Goal: Information Seeking & Learning: Check status

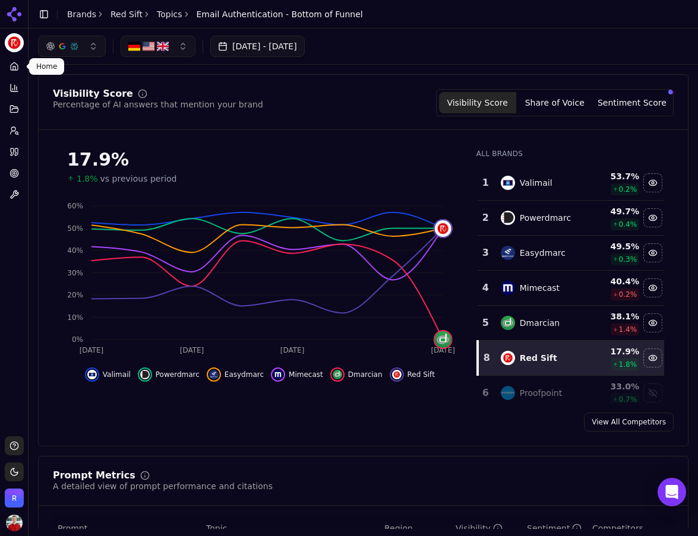
click at [20, 64] on body "Red Sift Platform Home Competition Topics Prompts Citations Optimize Toolbox Su…" at bounding box center [349, 268] width 698 height 536
click at [5, 66] on link "Home" at bounding box center [14, 66] width 18 height 19
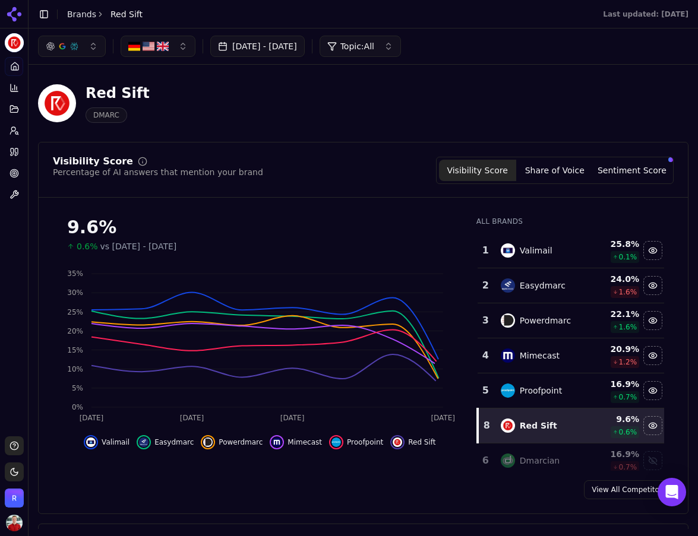
click at [305, 49] on button "[DATE] - [DATE]" at bounding box center [257, 46] width 94 height 21
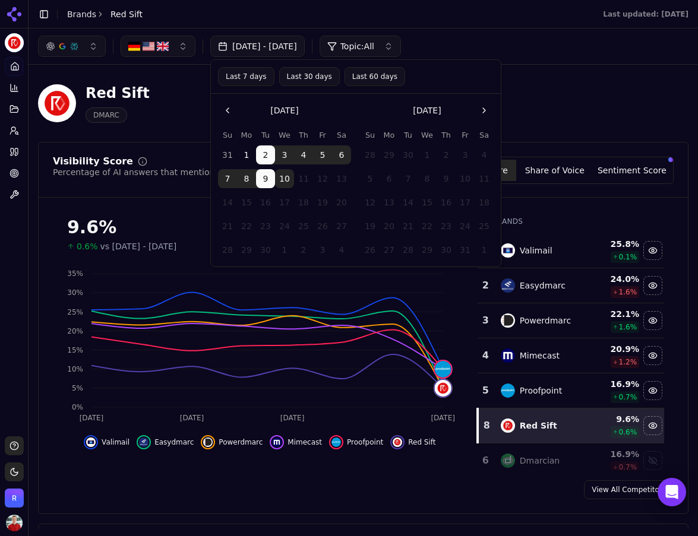
click at [303, 78] on button "Last 30 days" at bounding box center [309, 76] width 61 height 19
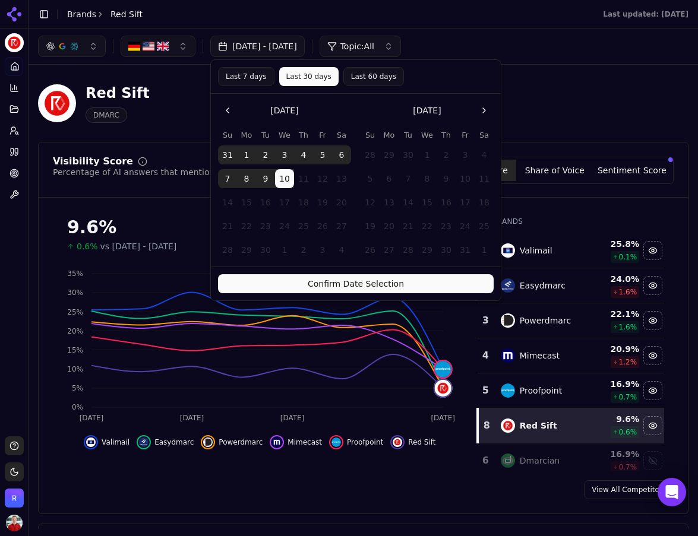
click at [354, 278] on button "Confirm Date Selection" at bounding box center [356, 283] width 276 height 19
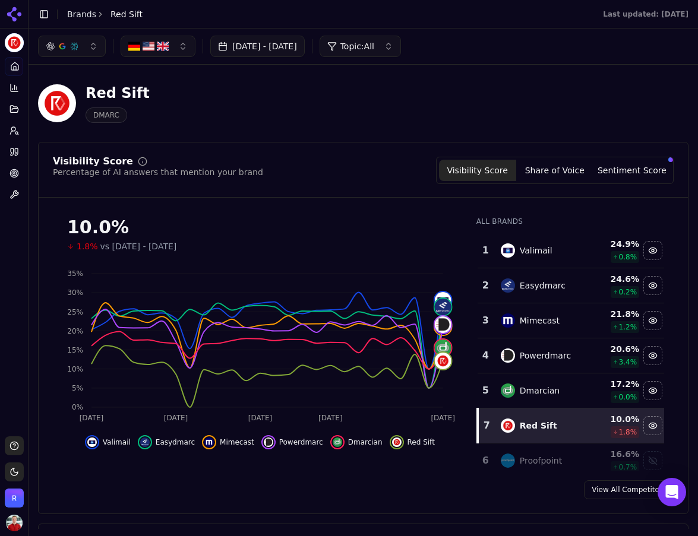
click at [256, 44] on button "[DATE] - [DATE]" at bounding box center [257, 46] width 94 height 21
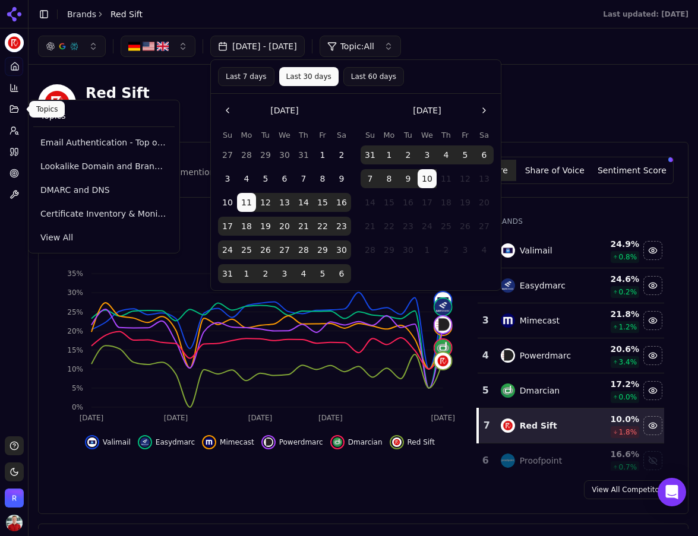
click at [20, 105] on button "Topics" at bounding box center [14, 109] width 18 height 19
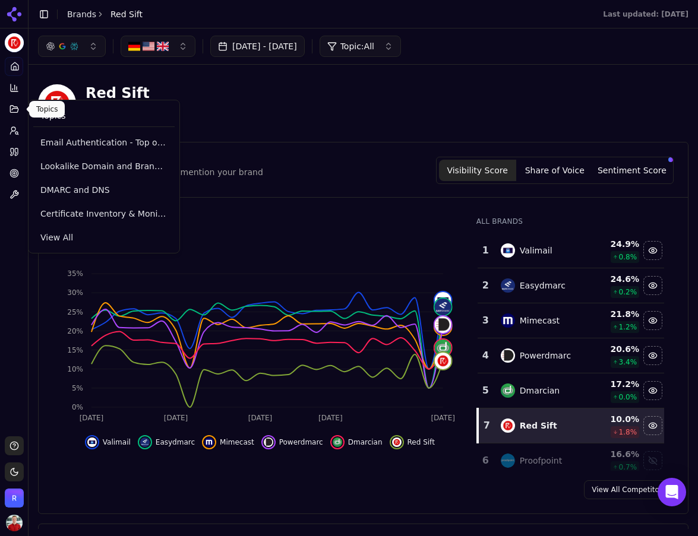
click at [17, 113] on icon at bounding box center [15, 110] width 10 height 10
click at [12, 108] on icon at bounding box center [15, 110] width 10 height 10
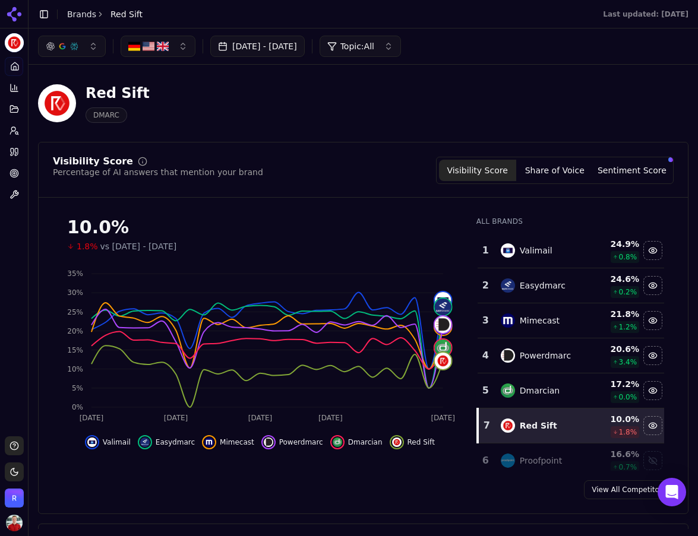
click at [12, 108] on icon at bounding box center [15, 110] width 10 height 10
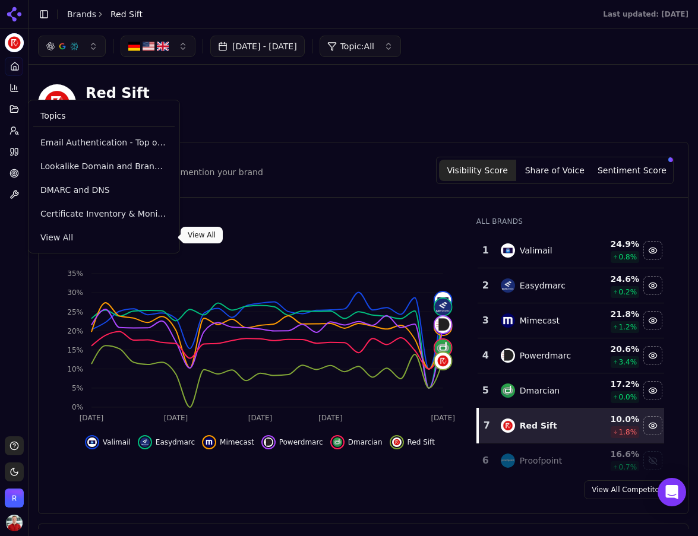
click at [50, 230] on link "View All" at bounding box center [103, 237] width 141 height 21
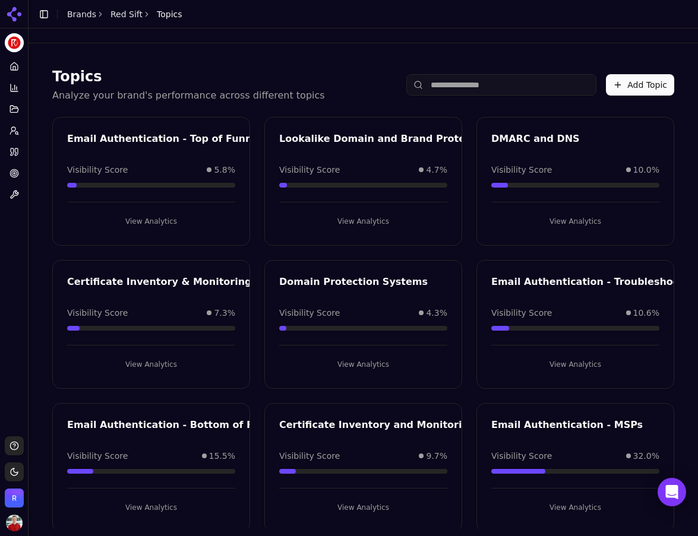
scroll to position [27, 0]
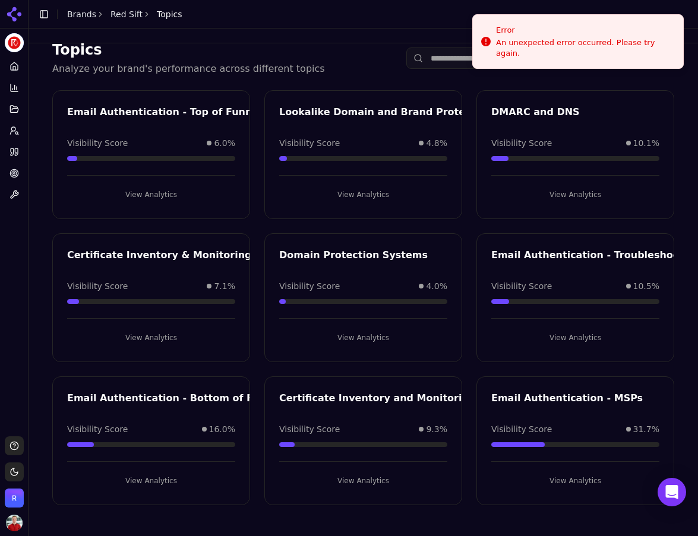
click at [164, 472] on button "View Analytics" at bounding box center [151, 481] width 168 height 19
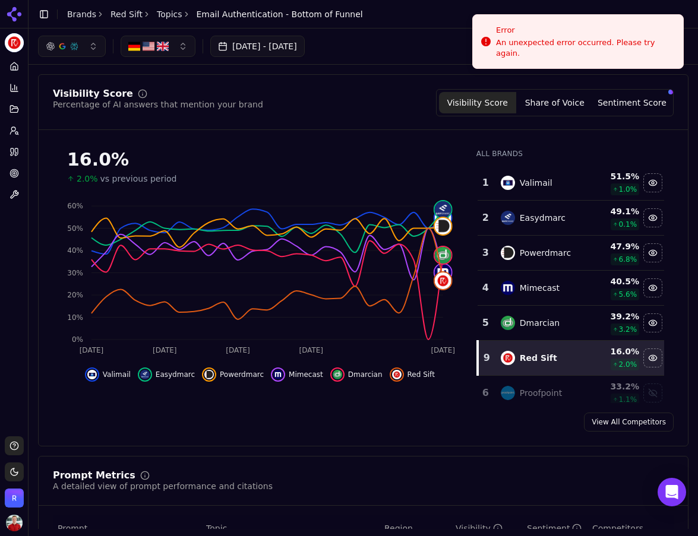
click at [167, 14] on link "Topics" at bounding box center [170, 14] width 26 height 12
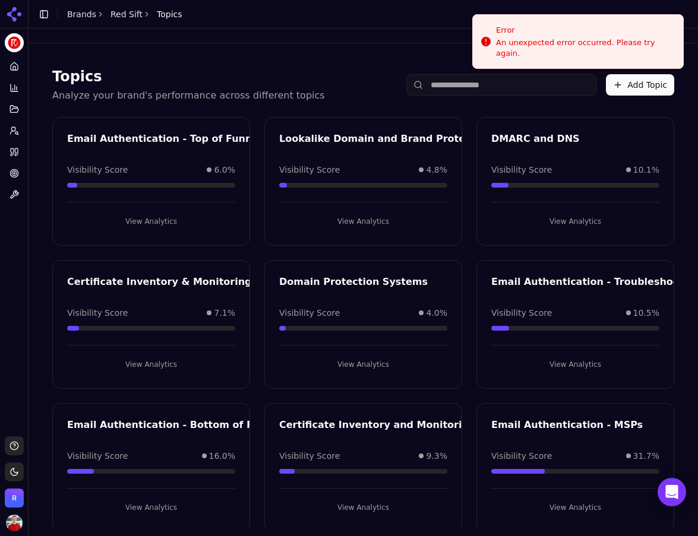
click at [554, 363] on button "View Analytics" at bounding box center [575, 364] width 168 height 19
